Goal: Navigation & Orientation: Go to known website

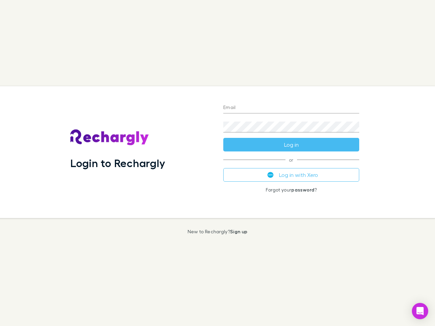
click at [218, 163] on div "Login to Rechargly" at bounding box center [141, 152] width 153 height 132
click at [291, 108] on input "Email" at bounding box center [291, 108] width 136 height 11
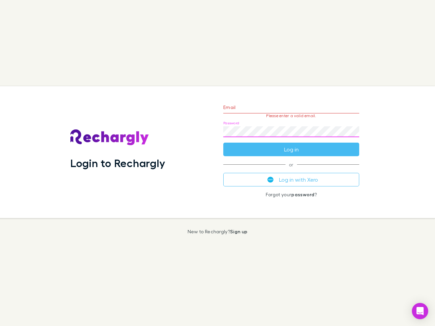
click at [291, 145] on form "Email Please enter a valid email. Password Log in" at bounding box center [291, 126] width 136 height 59
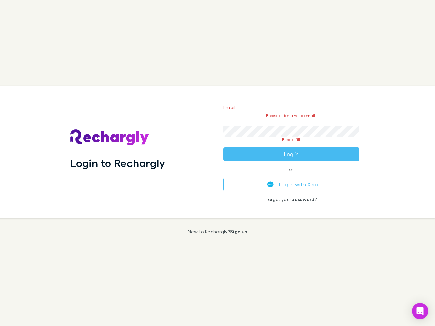
click at [291, 175] on div "Email Please enter a valid email. Password Please fill Log in or Log in with Xe…" at bounding box center [291, 152] width 147 height 132
click at [420, 311] on icon "Open Intercom Messenger" at bounding box center [420, 311] width 7 height 8
